Goal: Navigation & Orientation: Find specific page/section

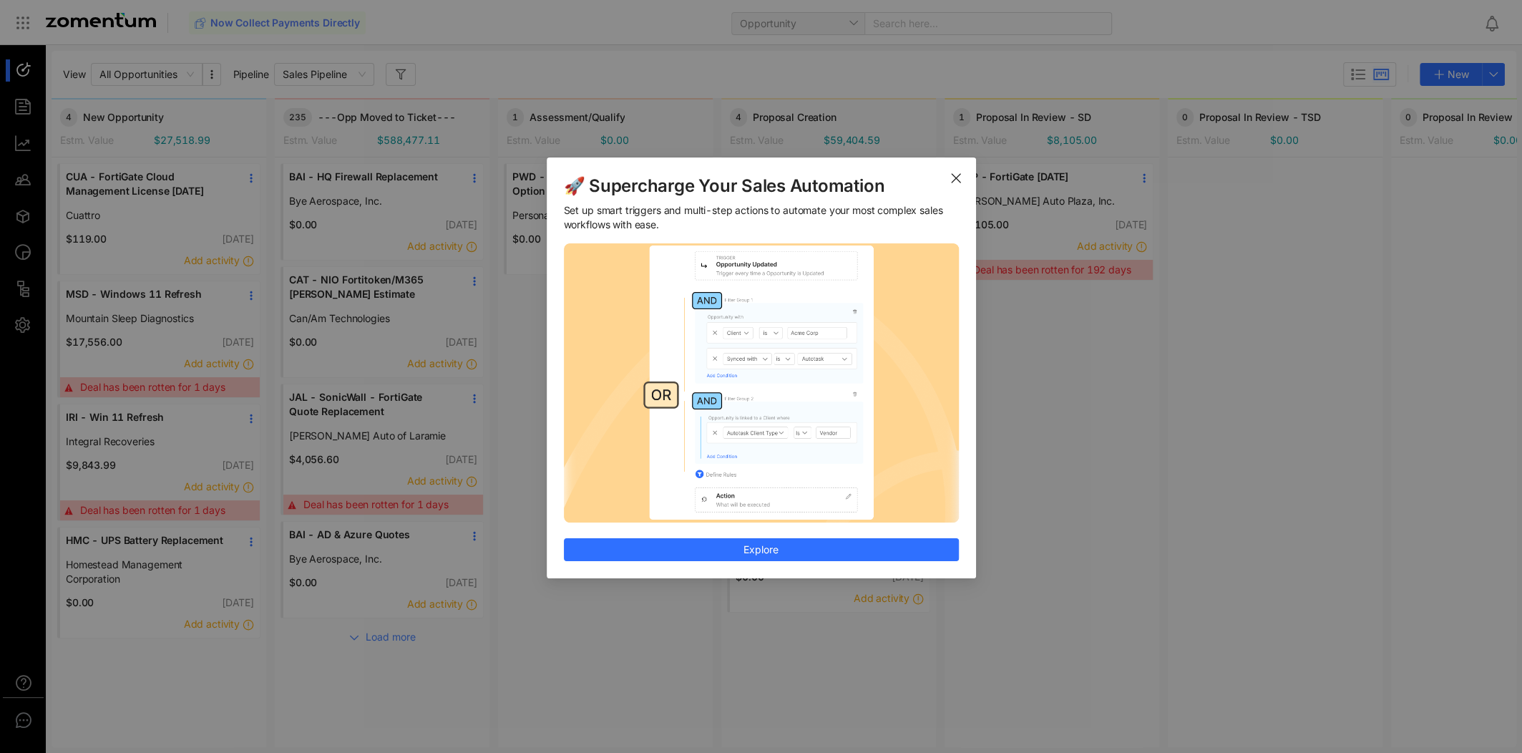
click at [959, 175] on icon "Close" at bounding box center [955, 177] width 11 height 11
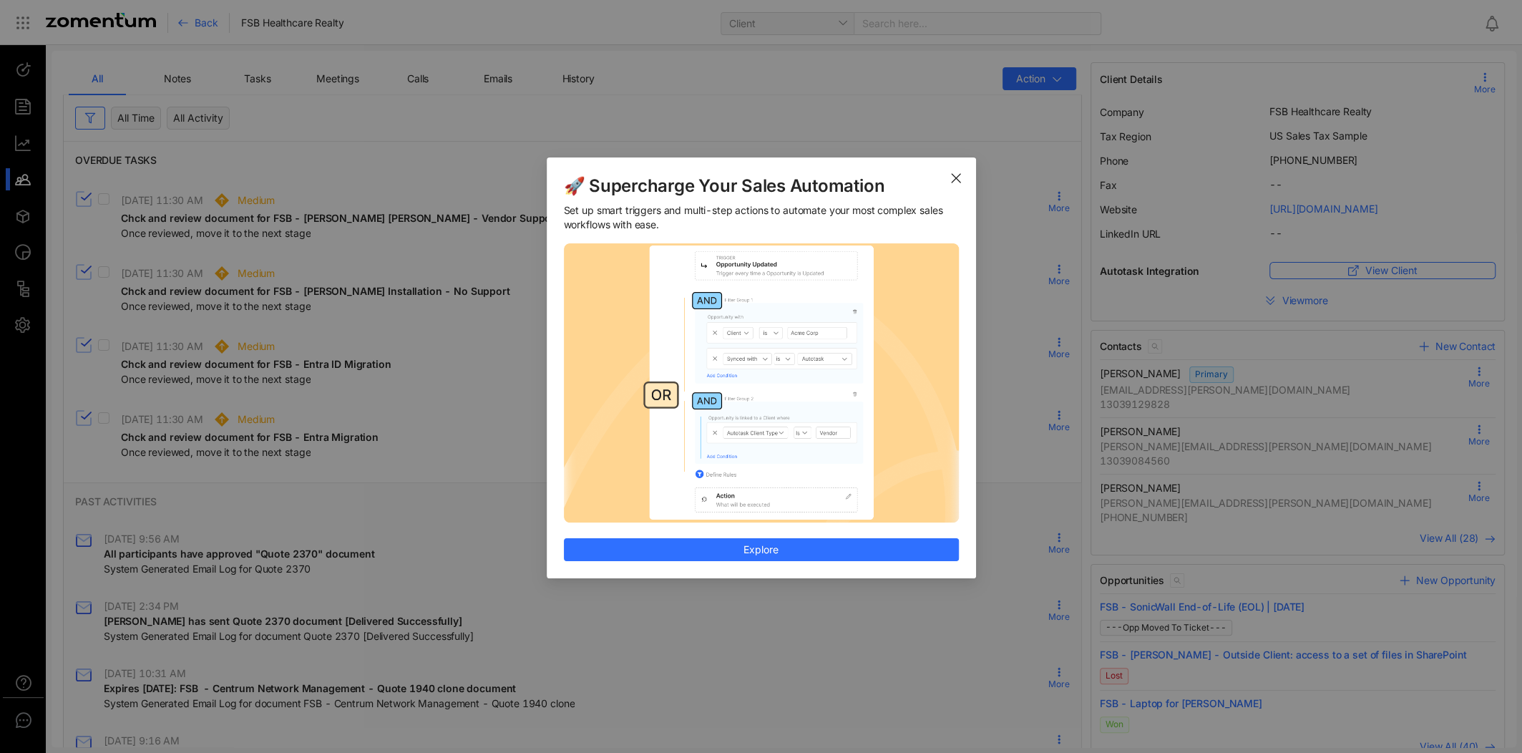
click at [952, 180] on use "Close" at bounding box center [956, 178] width 9 height 9
